Goal: Navigation & Orientation: Find specific page/section

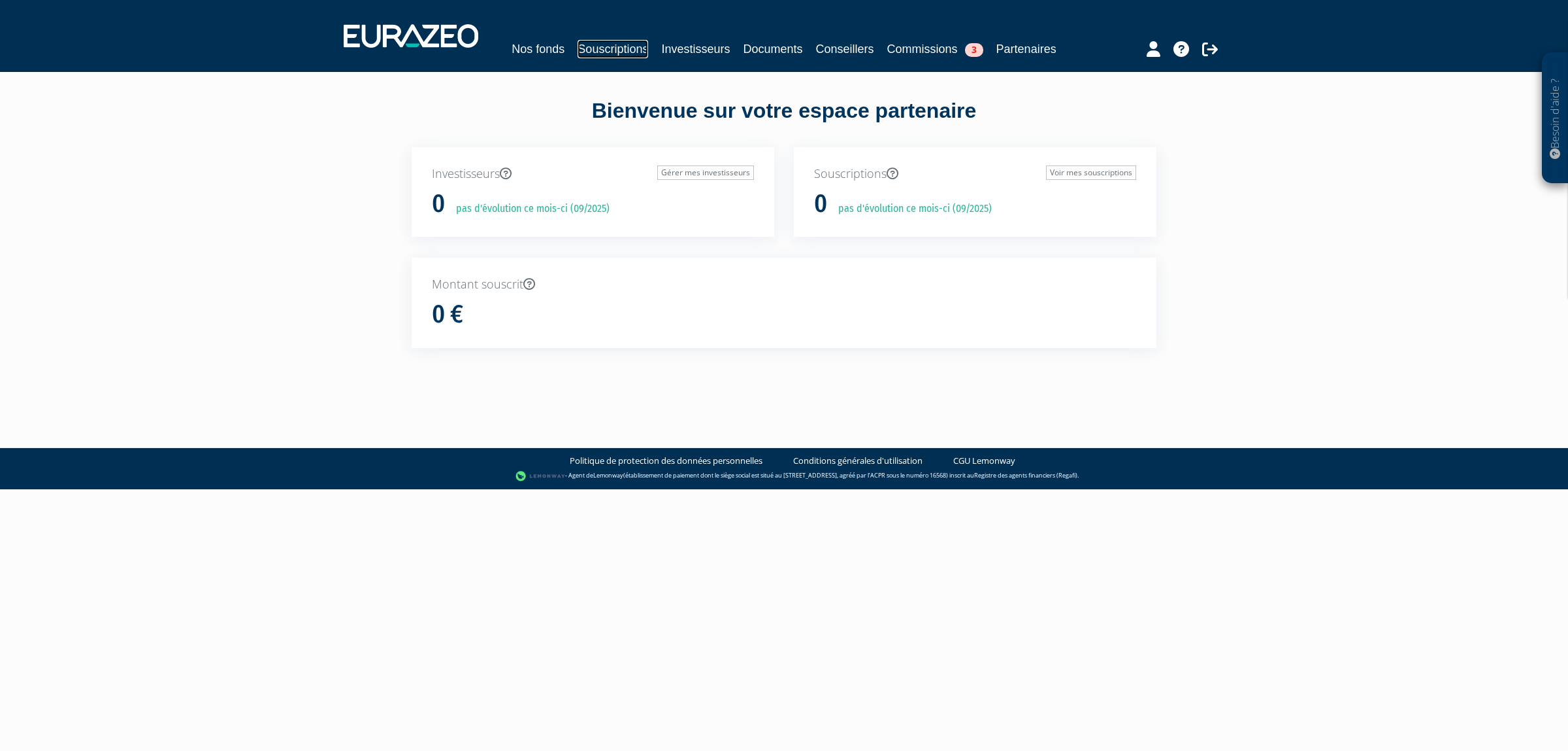
click at [648, 41] on link "Souscriptions" at bounding box center [613, 48] width 71 height 18
